Goal: Task Accomplishment & Management: Manage account settings

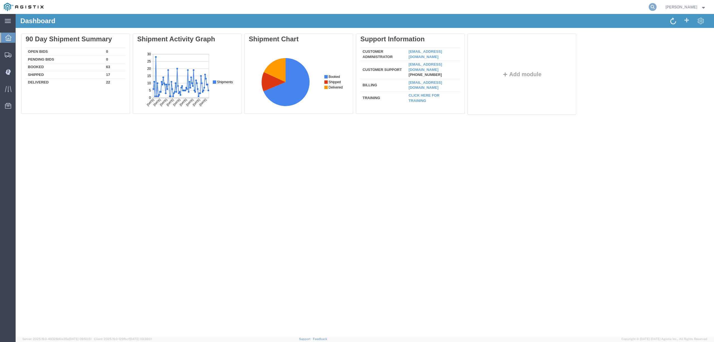
click at [656, 7] on icon at bounding box center [653, 7] width 8 height 8
type input "56705596"
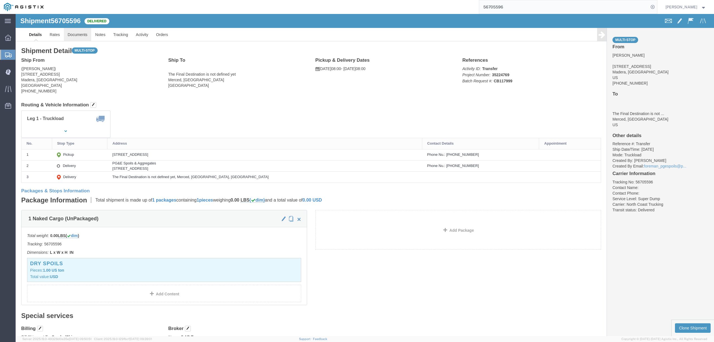
click link "Documents"
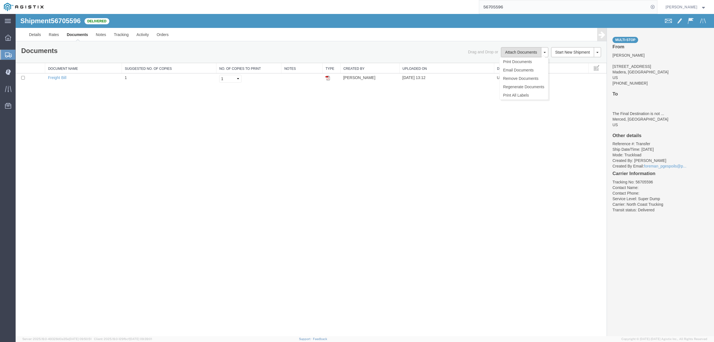
click at [520, 51] on button "Attach Documents" at bounding box center [521, 52] width 40 height 10
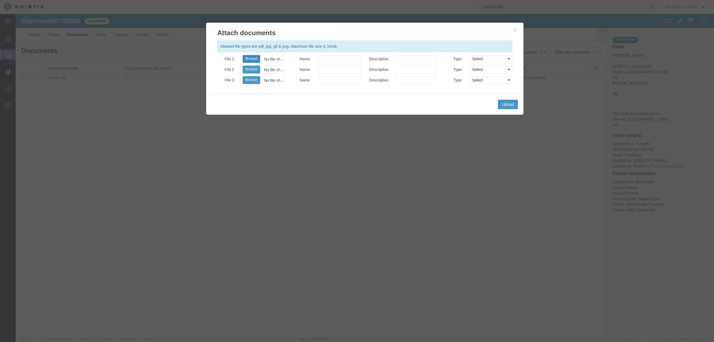
click at [246, 59] on button "Browse" at bounding box center [252, 59] width 18 height 8
type input "C:\fakepath\77968115854__E5716B50-3AA9-4F7E-B2D1-A8BE46525A12.jpg"
click at [327, 56] on input "Name" at bounding box center [339, 59] width 42 height 8
type input "Weight Ticket"
click at [498, 107] on button "Upload" at bounding box center [508, 104] width 20 height 9
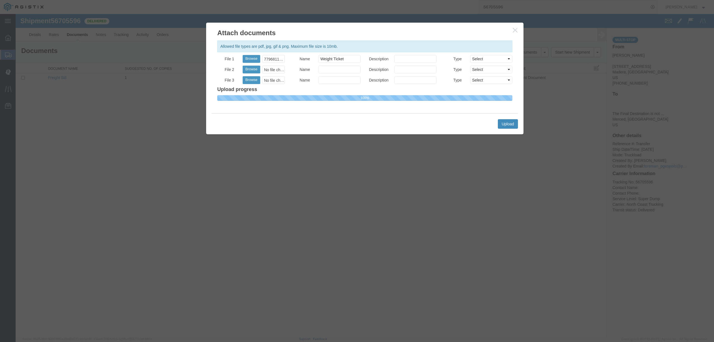
select select
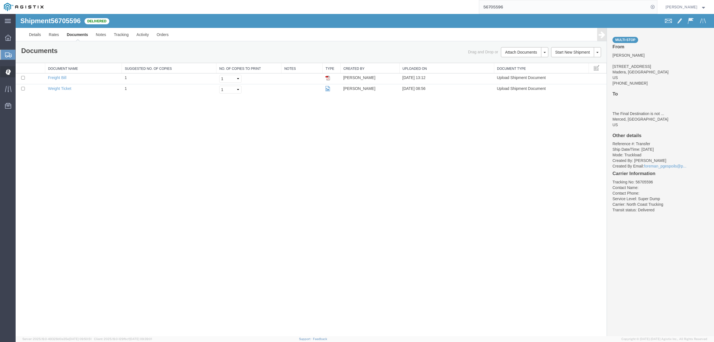
click at [19, 69] on span "Dispatch Manager" at bounding box center [17, 71] width 4 height 11
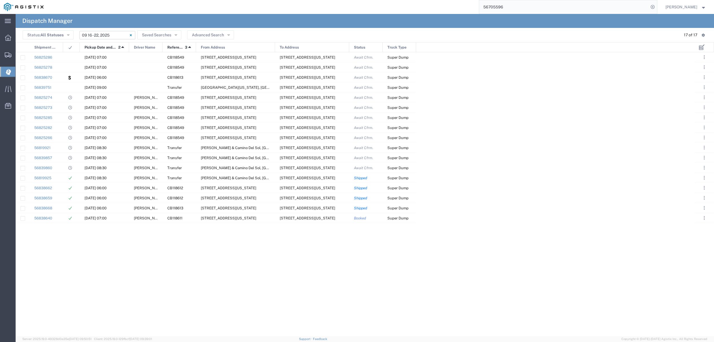
click at [109, 34] on input "[DATE] - [DATE]" at bounding box center [107, 35] width 56 height 8
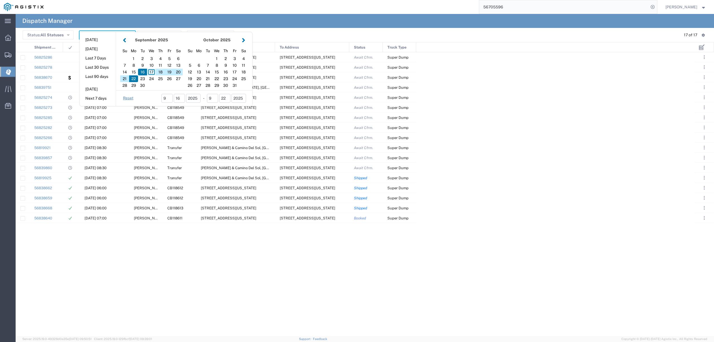
click at [151, 72] on div "17" at bounding box center [151, 72] width 9 height 7
type input "09/17/2025"
type input "[DATE] - [DATE]"
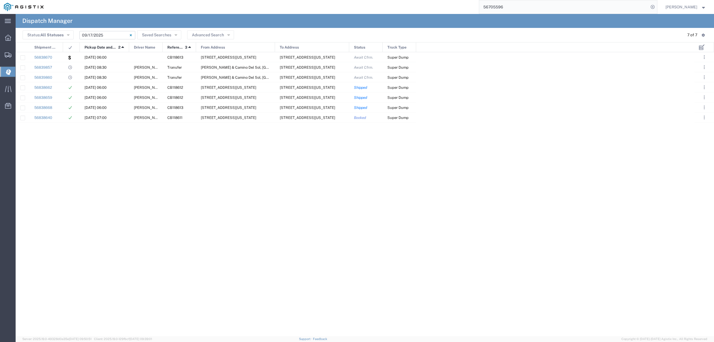
click at [103, 38] on input "[DATE] - [DATE]" at bounding box center [107, 35] width 56 height 8
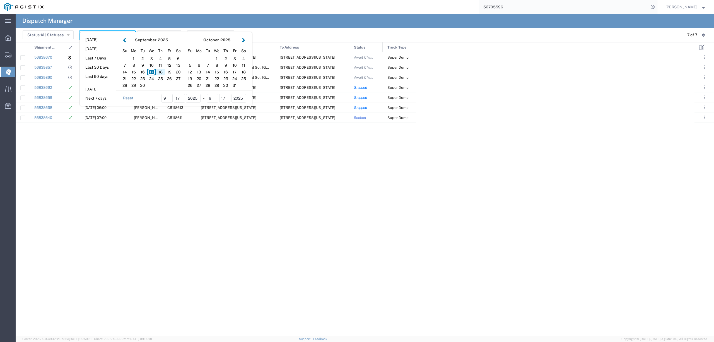
click at [157, 70] on div "18" at bounding box center [160, 72] width 9 height 7
type input "[DATE]"
type input "[DATE] - [DATE]"
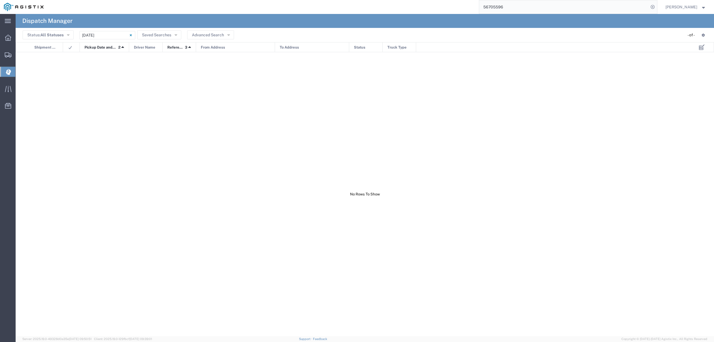
click at [567, 6] on input "56705596" at bounding box center [564, 6] width 170 height 13
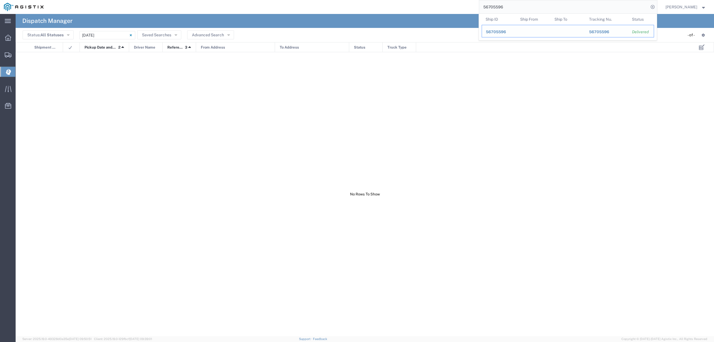
click at [516, 31] on td "Ship ID 56705596" at bounding box center [499, 31] width 35 height 13
click at [500, 32] on span "56705596" at bounding box center [496, 32] width 20 height 4
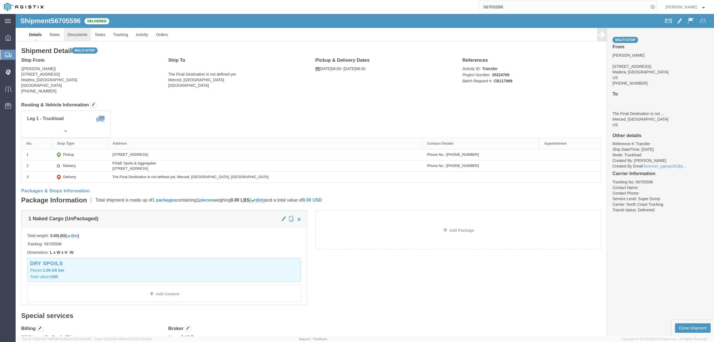
click link "Documents"
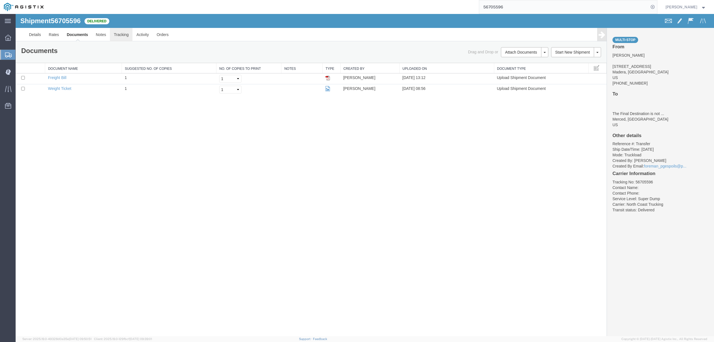
click at [124, 37] on link "Tracking" at bounding box center [121, 34] width 23 height 13
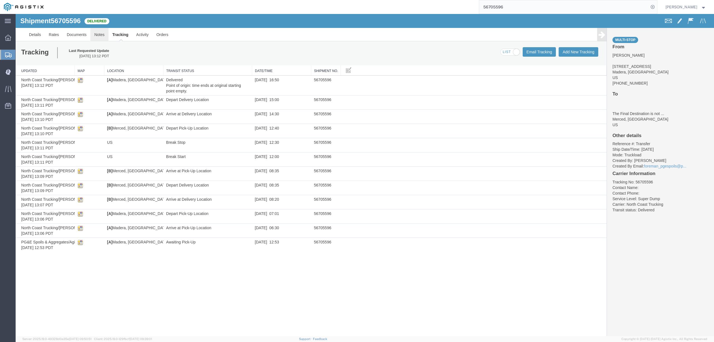
click at [102, 37] on link "Notes" at bounding box center [99, 34] width 18 height 13
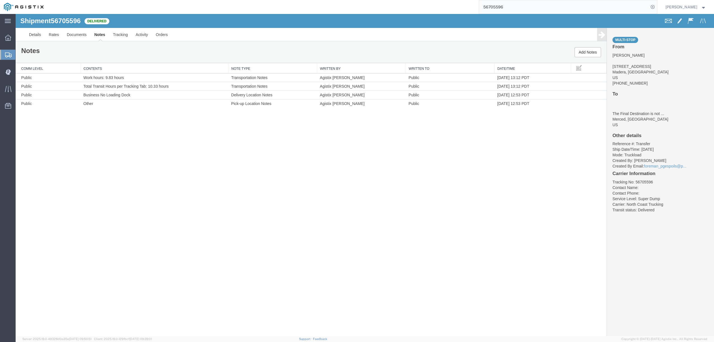
click at [494, 7] on input "56705596" at bounding box center [564, 6] width 170 height 13
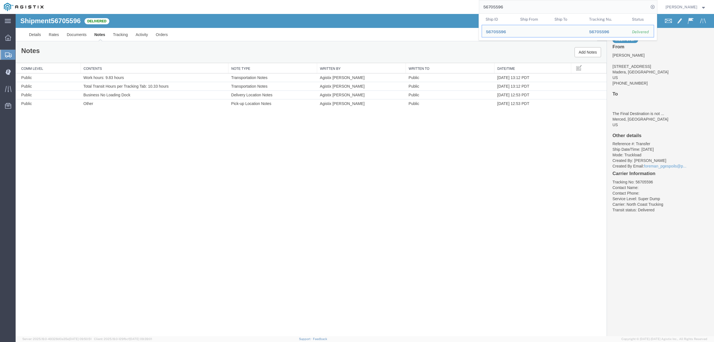
click at [494, 7] on input "56705596" at bounding box center [564, 6] width 170 height 13
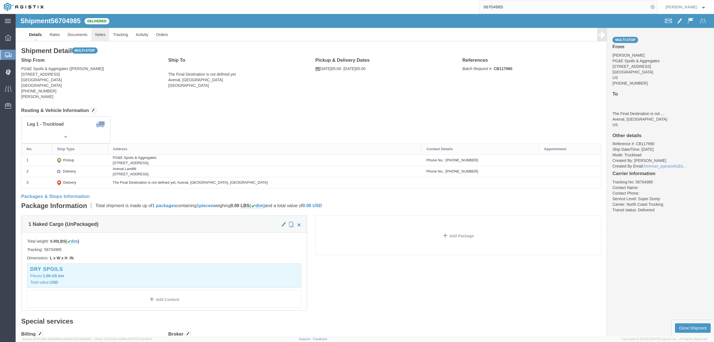
click link "Notes"
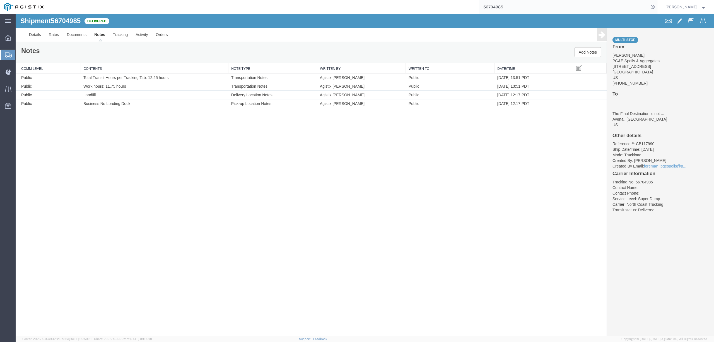
click at [508, 10] on input "56704985" at bounding box center [564, 6] width 170 height 13
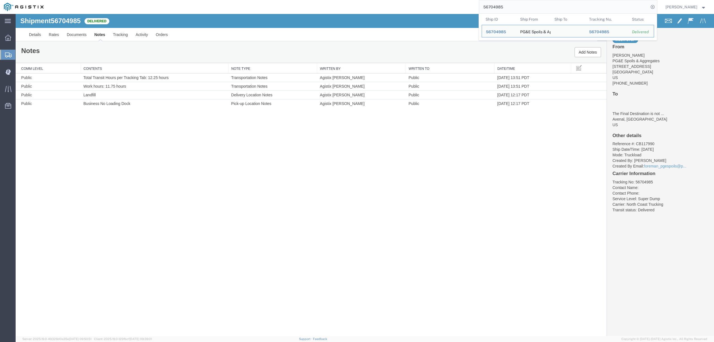
click at [508, 10] on input "56704985" at bounding box center [564, 6] width 170 height 13
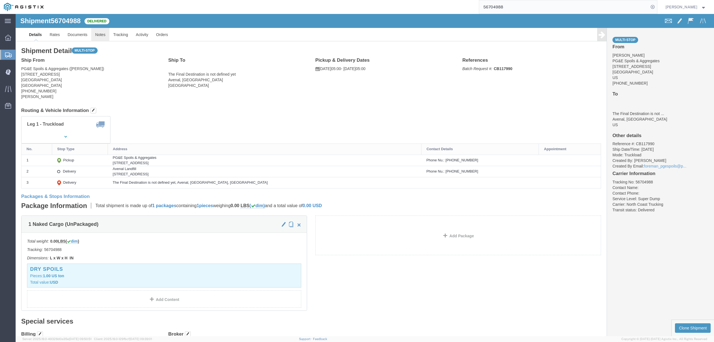
click link "Notes"
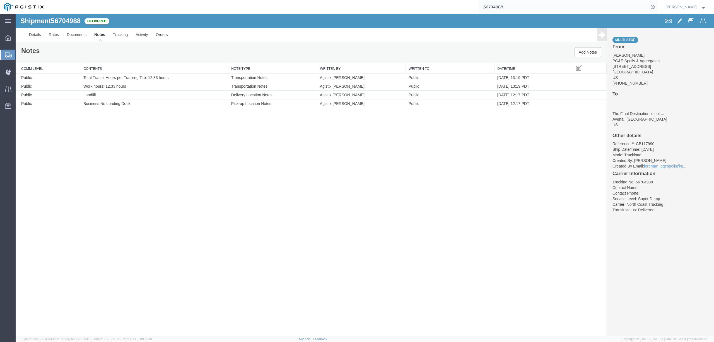
click at [515, 6] on input "56704988" at bounding box center [564, 6] width 170 height 13
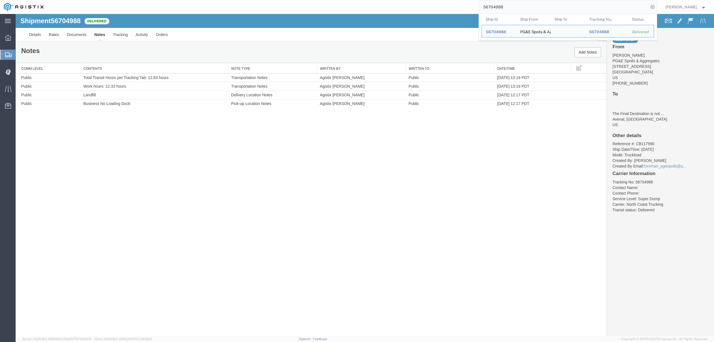
click at [515, 6] on input "56704988" at bounding box center [564, 6] width 170 height 13
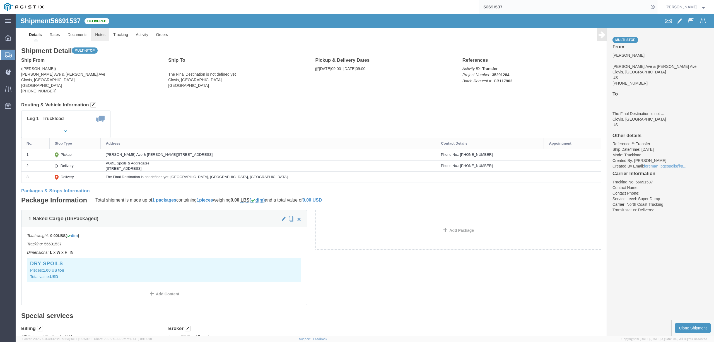
click link "Notes"
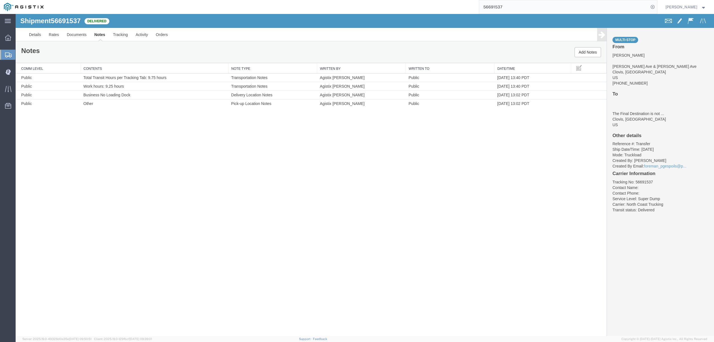
click at [503, 9] on input "56691537" at bounding box center [564, 6] width 170 height 13
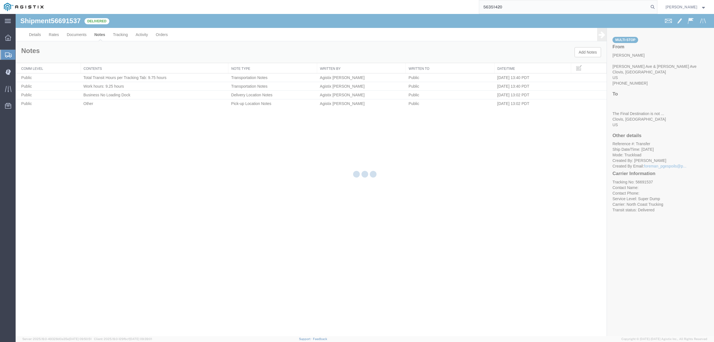
type input "56351420"
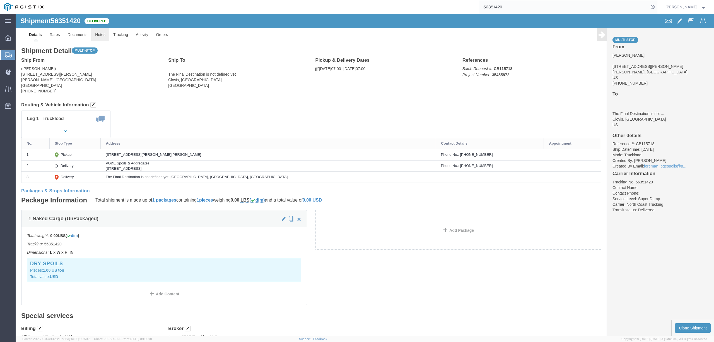
click link "Notes"
